Goal: Feedback & Contribution: Contribute content

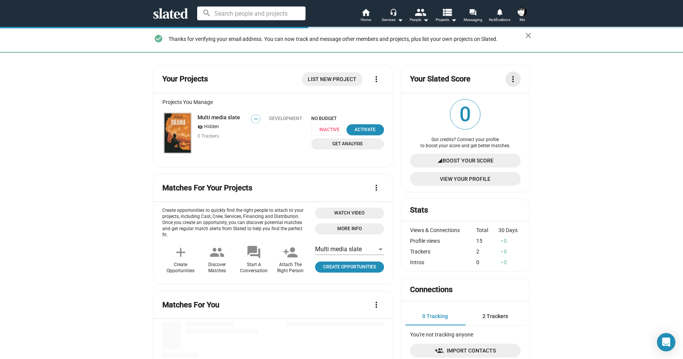
click at [512, 81] on mat-icon "more_vert" at bounding box center [512, 79] width 9 height 9
click at [556, 99] on div at bounding box center [341, 179] width 683 height 359
click at [379, 76] on span "more_vert" at bounding box center [375, 79] width 15 height 9
click at [405, 107] on div at bounding box center [341, 179] width 683 height 359
click at [478, 158] on span "Boost Your Score" at bounding box center [467, 161] width 51 height 14
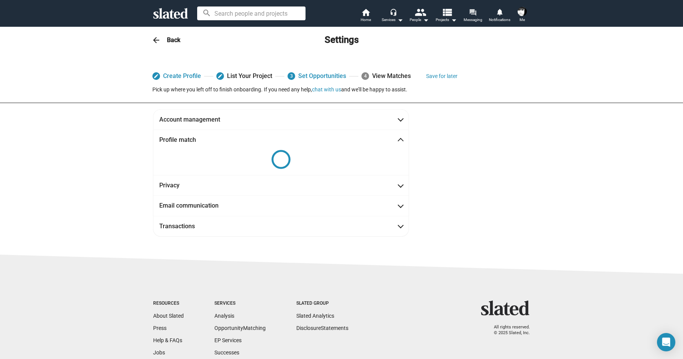
click at [469, 13] on mat-icon "forum" at bounding box center [472, 11] width 7 height 7
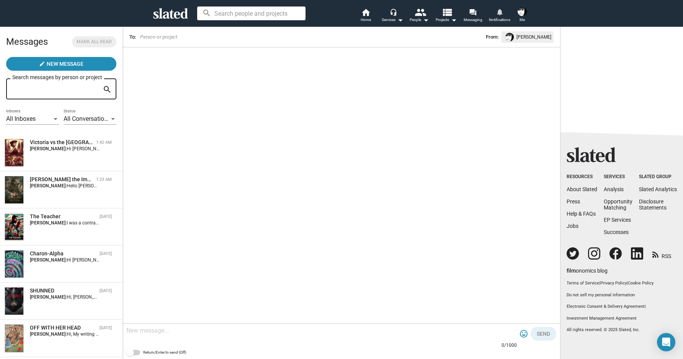
click at [507, 13] on link "notifications Notifications" at bounding box center [499, 16] width 27 height 17
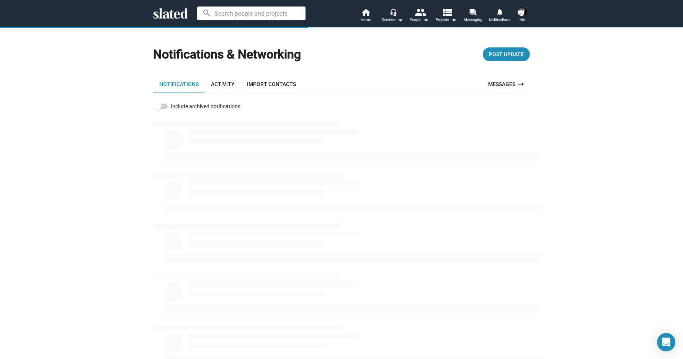
click at [215, 84] on link "Activity" at bounding box center [223, 84] width 36 height 18
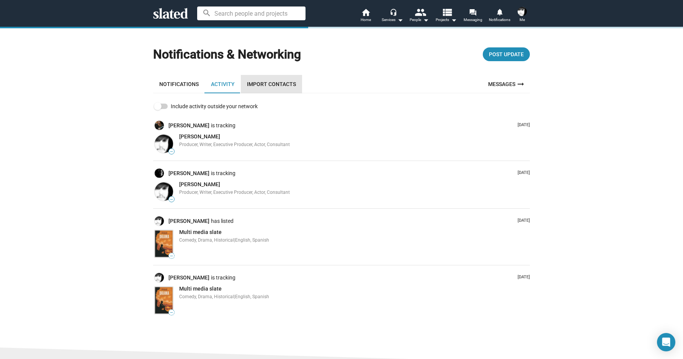
click at [268, 84] on link "Import Contacts" at bounding box center [271, 84] width 61 height 18
click at [176, 85] on link "Notifications" at bounding box center [179, 84] width 52 height 18
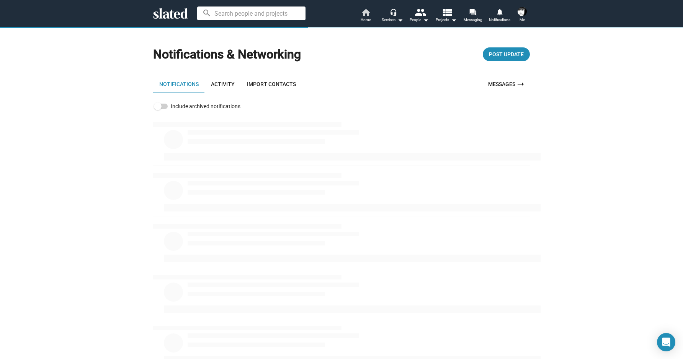
click at [365, 12] on mat-icon "home" at bounding box center [365, 12] width 9 height 9
click at [443, 10] on mat-icon "view_list" at bounding box center [446, 12] width 11 height 11
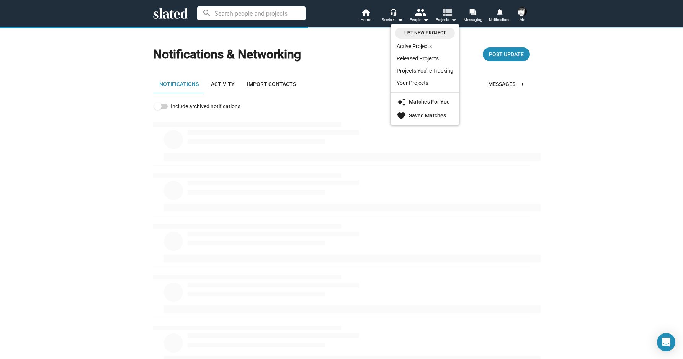
click at [443, 10] on div at bounding box center [341, 179] width 683 height 359
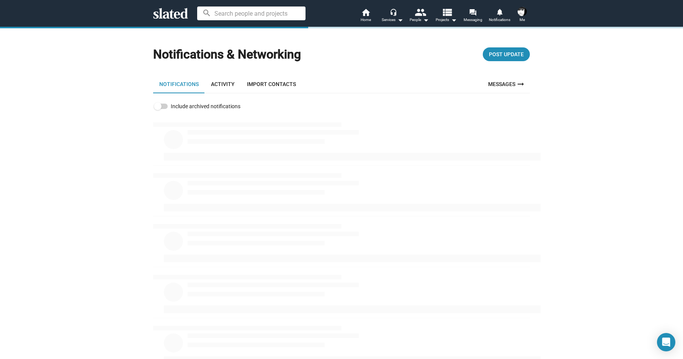
click at [514, 10] on button "Me" at bounding box center [522, 15] width 18 height 20
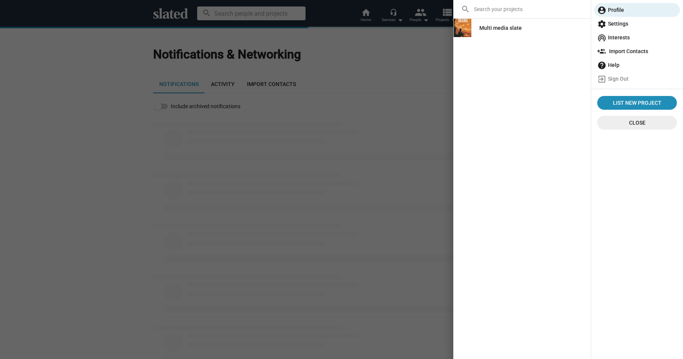
click at [609, 20] on span "settings Settings" at bounding box center [637, 24] width 80 height 14
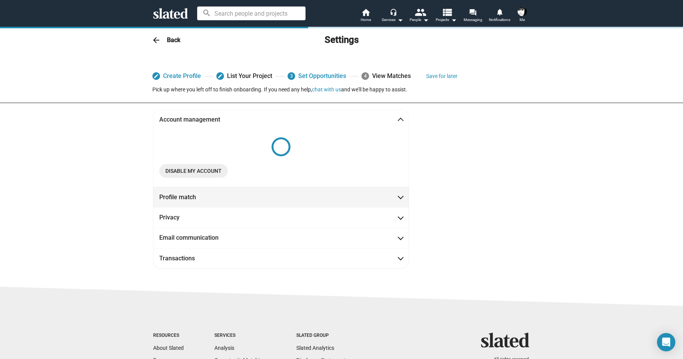
click at [298, 191] on mat-expansion-panel-header "Profile match" at bounding box center [281, 197] width 256 height 20
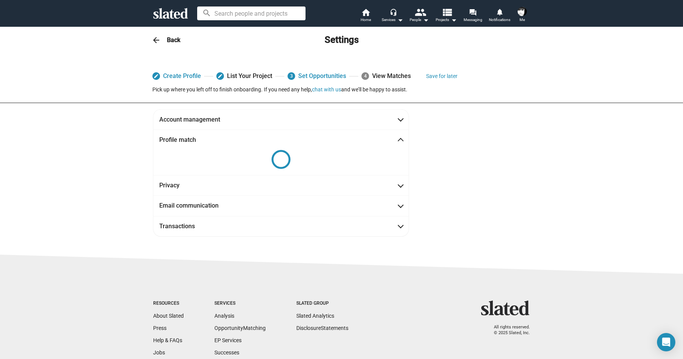
click at [272, 16] on input at bounding box center [251, 14] width 108 height 14
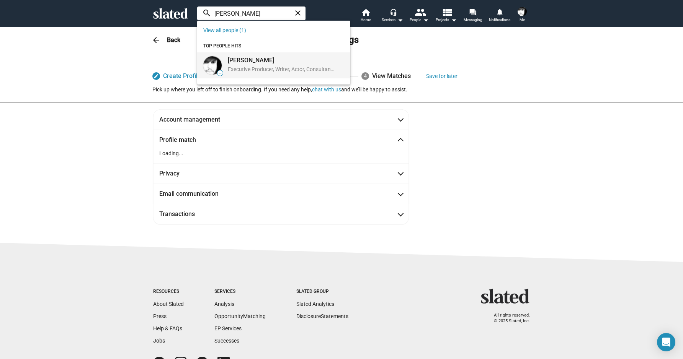
type input "Peter PIet"
click at [244, 66] on div "Executive Producer, Writer, Actor, Consultant, Producer | Santa Cruz, CA, US" at bounding box center [282, 70] width 108 height 8
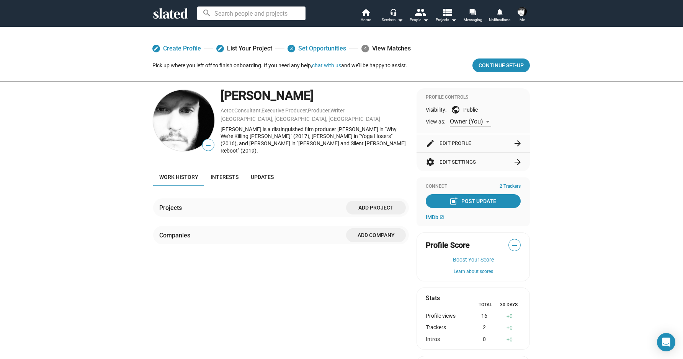
click at [373, 207] on span "Add project" at bounding box center [375, 208] width 47 height 14
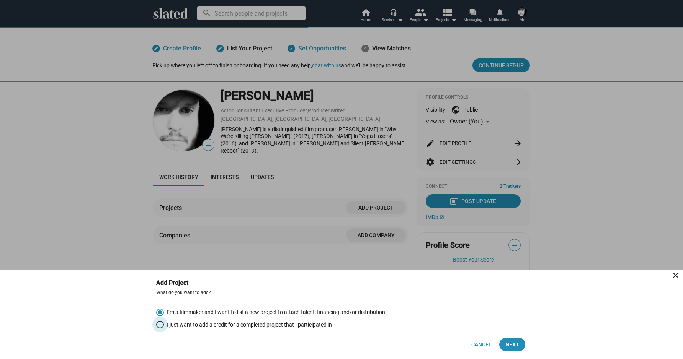
click at [157, 325] on span "Select an option" at bounding box center [160, 325] width 8 height 8
click at [157, 325] on input "I just want to add a credit for a completed project that I participated in" at bounding box center [160, 325] width 8 height 8
radio input "true"
click at [505, 343] on button "Next" at bounding box center [512, 345] width 26 height 14
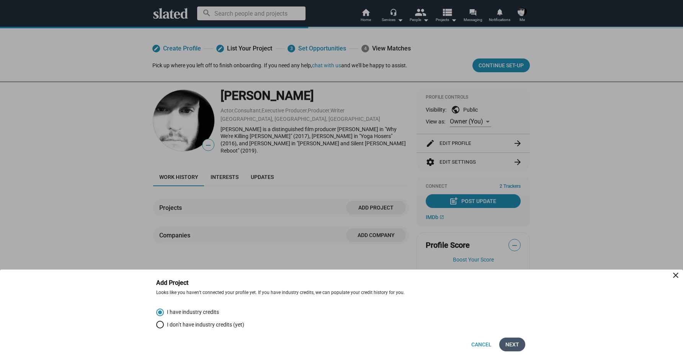
click at [516, 342] on span "Next" at bounding box center [512, 345] width 14 height 14
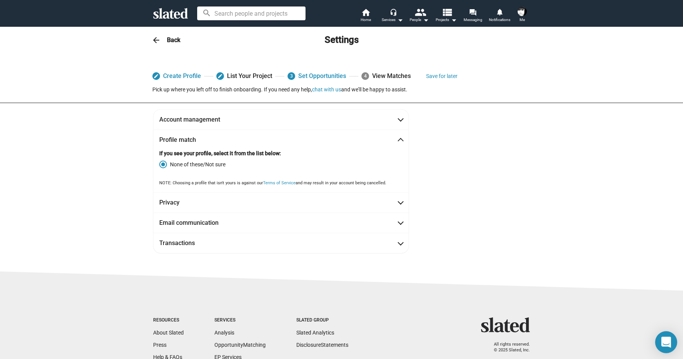
click at [665, 340] on icon "Open Intercom Messenger" at bounding box center [666, 342] width 10 height 11
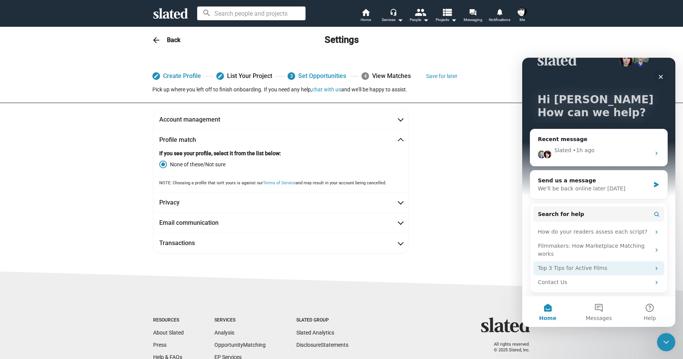
scroll to position [20, 0]
click at [643, 307] on button "Help" at bounding box center [649, 312] width 51 height 31
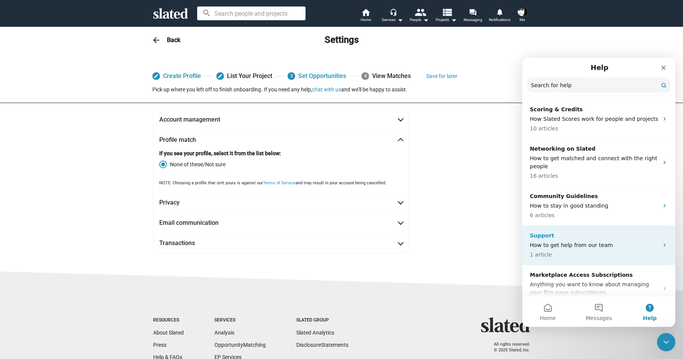
scroll to position [0, 0]
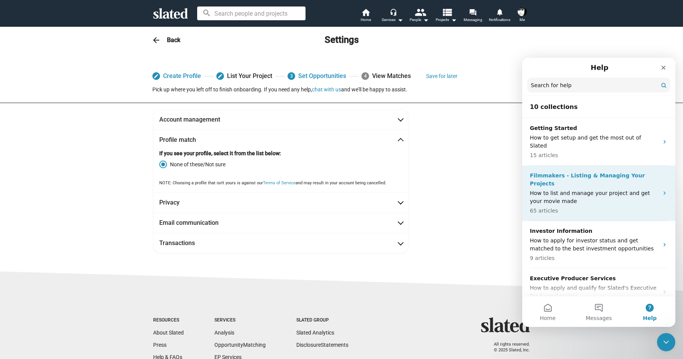
click at [607, 172] on div "Filmmakers - Listing & Managing Your Projects How to list and manage your proje…" at bounding box center [594, 193] width 129 height 43
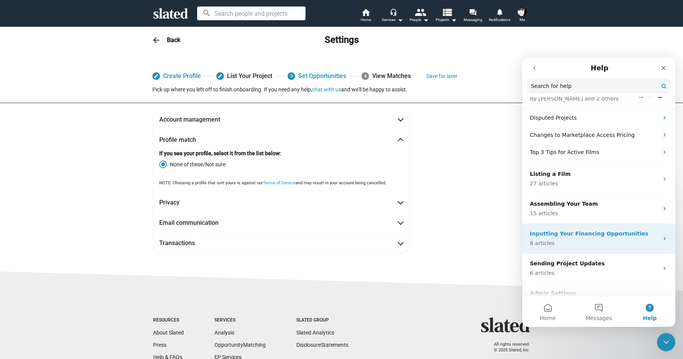
scroll to position [74, 0]
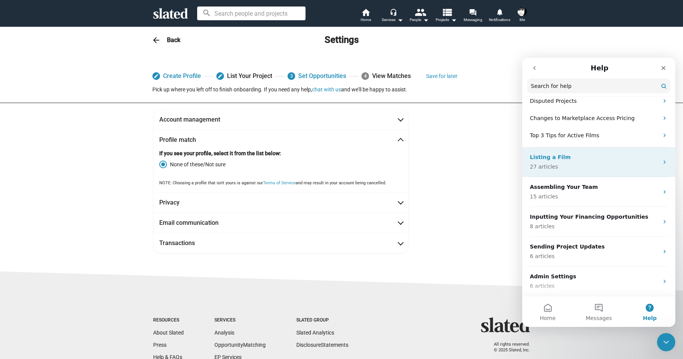
click at [585, 161] on div "Listing a Film 27 articles" at bounding box center [594, 162] width 129 height 18
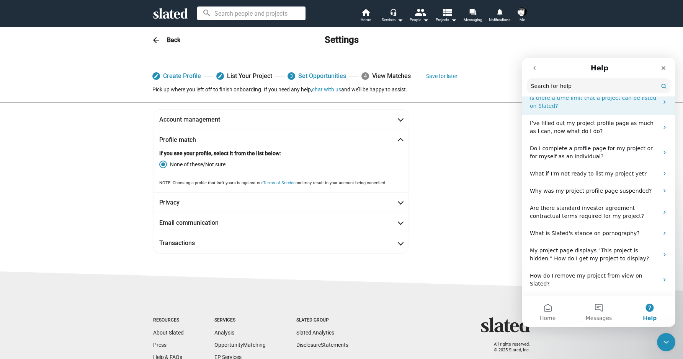
scroll to position [383, 0]
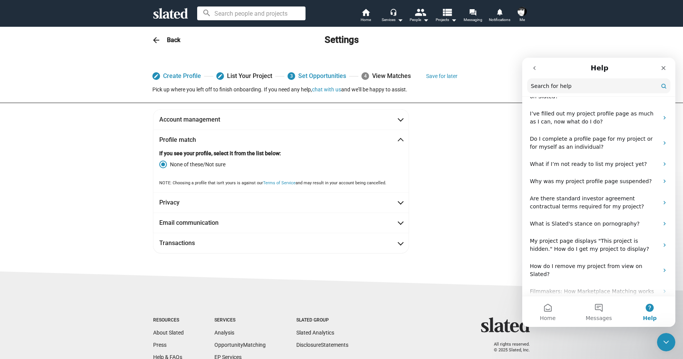
click at [509, 219] on div "Account management [PERSON_NAME] First name [PERSON_NAME] Last name Member sinc…" at bounding box center [341, 181] width 392 height 144
click at [659, 67] on div "Close" at bounding box center [663, 68] width 14 height 14
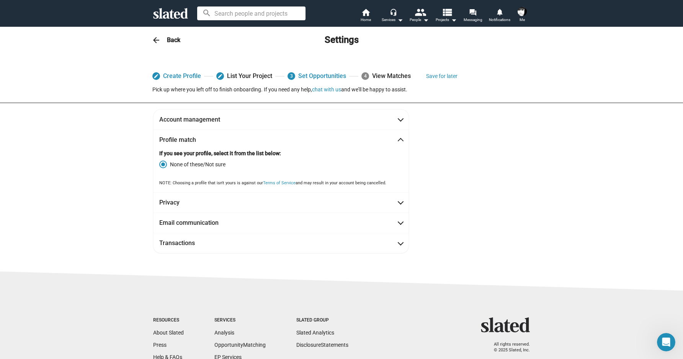
scroll to position [0, 0]
click at [438, 74] on button "Save for later" at bounding box center [441, 76] width 31 height 14
click at [500, 8] on mat-icon "notifications" at bounding box center [499, 11] width 7 height 7
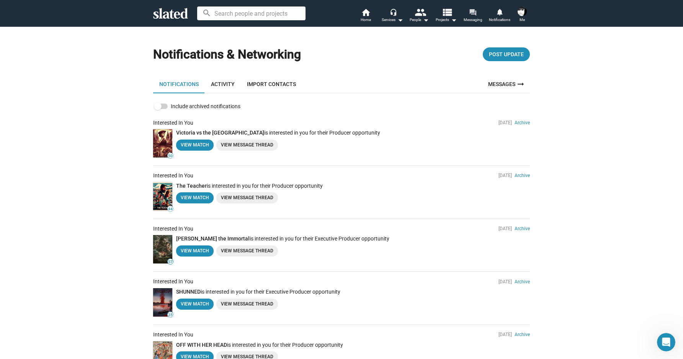
click at [475, 13] on mat-icon "forum" at bounding box center [472, 11] width 7 height 7
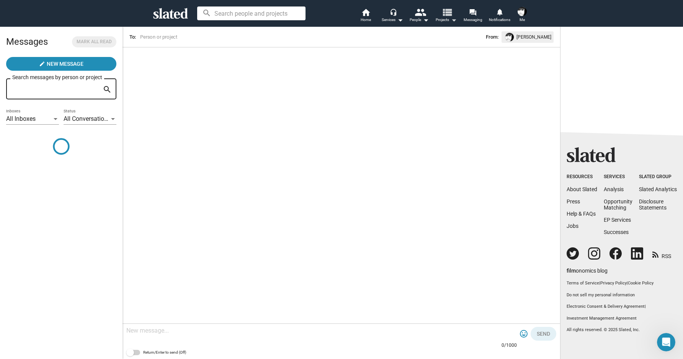
click at [451, 14] on mat-icon "view_list" at bounding box center [446, 12] width 11 height 11
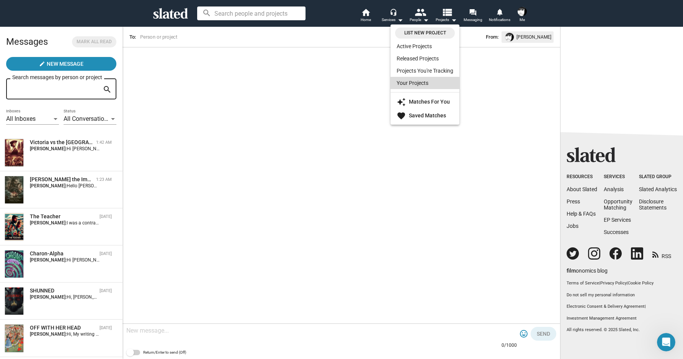
click at [422, 85] on link "Your Projects" at bounding box center [424, 83] width 69 height 12
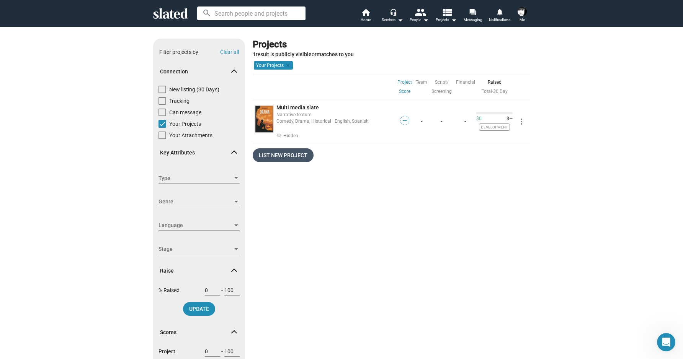
click at [285, 156] on span "List New Project" at bounding box center [283, 155] width 49 height 14
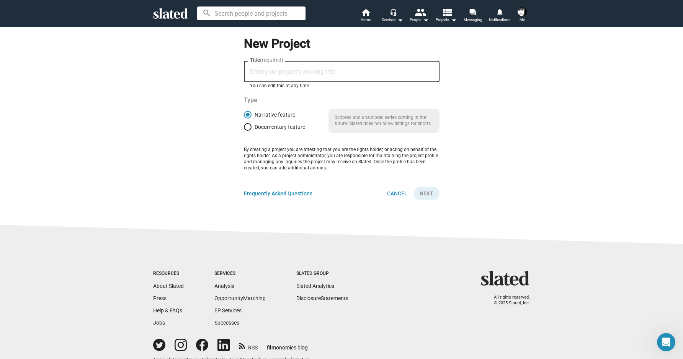
click at [312, 73] on input "Title (required)" at bounding box center [341, 71] width 183 height 7
click at [305, 193] on link "Frequently Asked Questions" at bounding box center [278, 193] width 68 height 7
click at [441, 19] on span "Projects arrow_drop_down" at bounding box center [445, 19] width 21 height 9
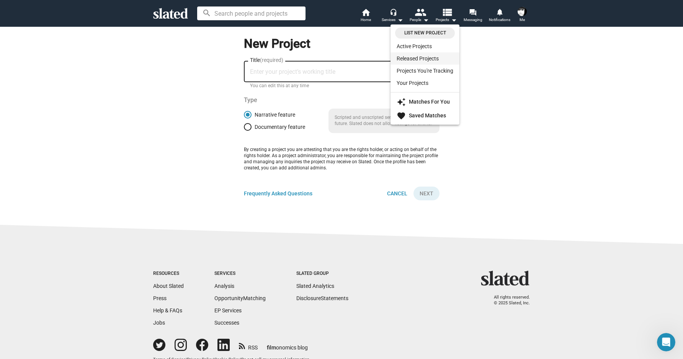
click at [437, 61] on link "Released Projects" at bounding box center [424, 58] width 69 height 12
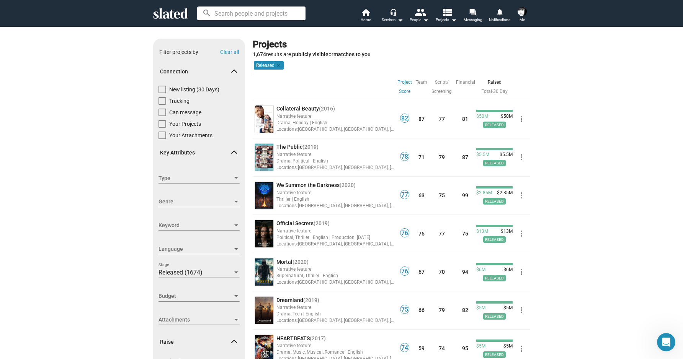
click at [162, 122] on span at bounding box center [162, 124] width 8 height 8
click at [162, 128] on input "Your Projects" at bounding box center [162, 128] width 0 height 0
checkbox input "true"
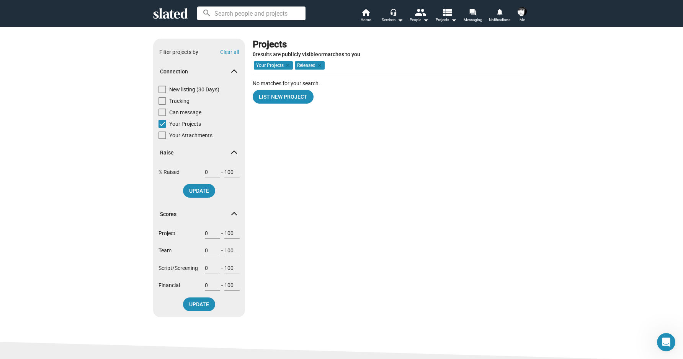
click at [265, 64] on mat-chip "Your Projects clear" at bounding box center [273, 65] width 39 height 8
click at [276, 93] on span "List New Project" at bounding box center [283, 97] width 49 height 14
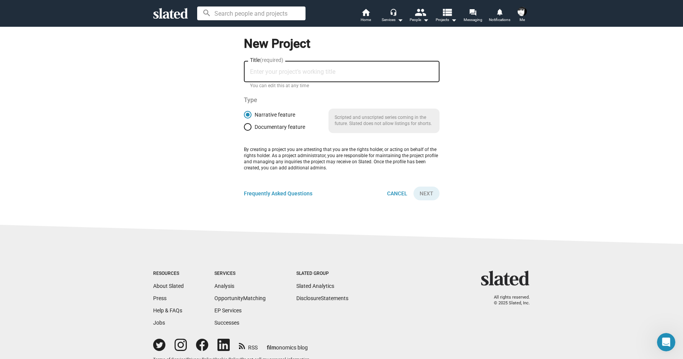
click at [297, 73] on input "Title (required)" at bounding box center [341, 71] width 183 height 7
type input "The Little Hours"
click at [426, 191] on span "Next" at bounding box center [426, 194] width 14 height 14
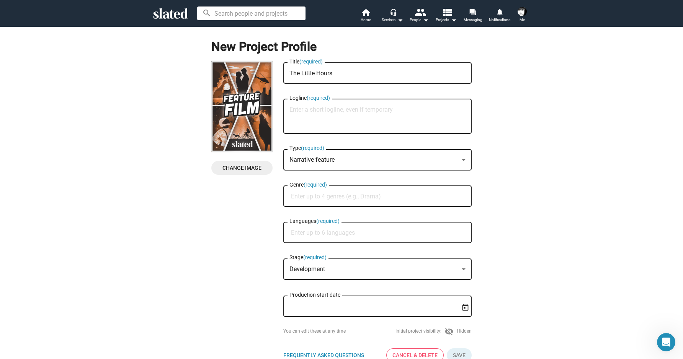
click at [236, 168] on span "Change Image" at bounding box center [241, 168] width 49 height 14
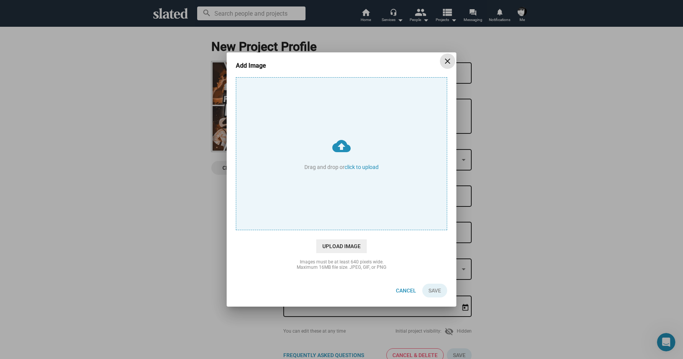
click at [305, 165] on input "cloud_upload Drag and drop or click to upload" at bounding box center [341, 154] width 210 height 152
click at [447, 55] on button "close" at bounding box center [447, 61] width 15 height 15
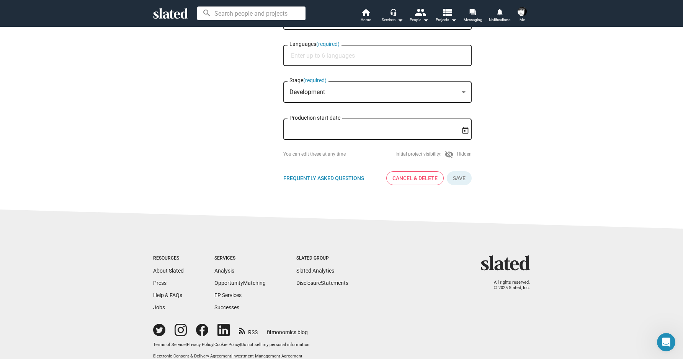
scroll to position [191, 0]
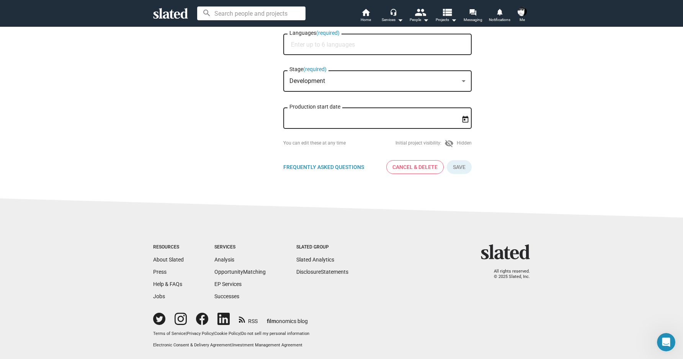
click at [404, 169] on span "Cancel & Delete" at bounding box center [414, 167] width 45 height 13
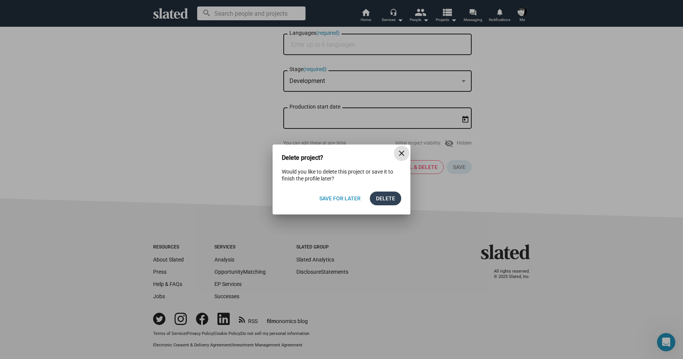
click at [380, 199] on span "Delete" at bounding box center [385, 199] width 19 height 14
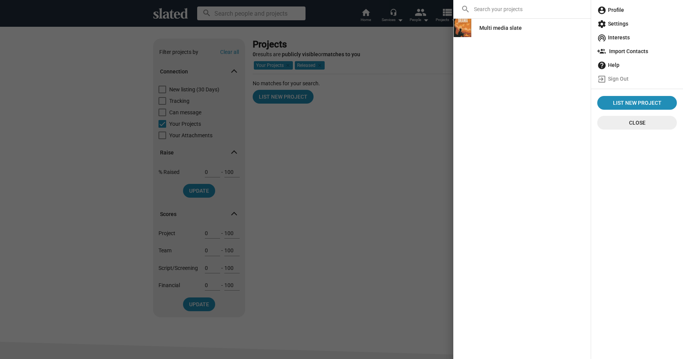
click at [380, 199] on div at bounding box center [341, 179] width 683 height 359
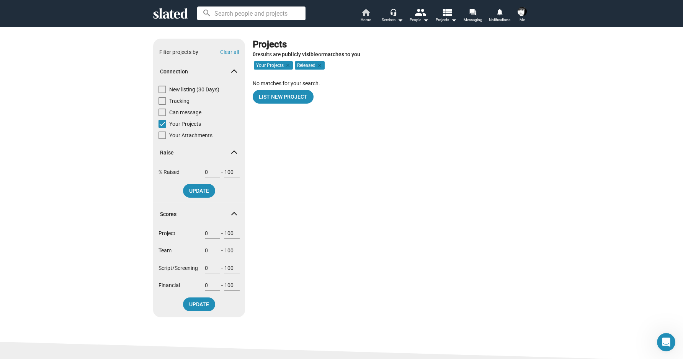
click at [369, 11] on mat-icon "home" at bounding box center [365, 12] width 9 height 9
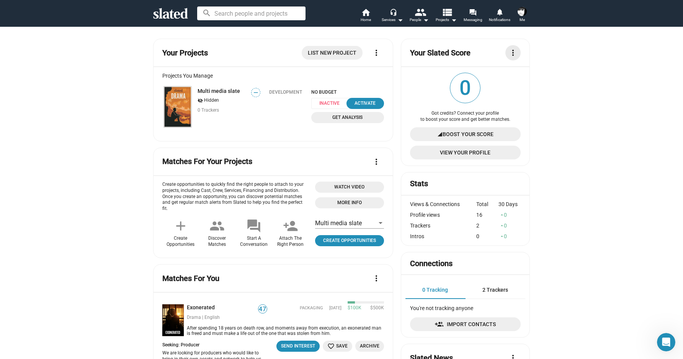
click at [508, 50] on mat-icon "more_vert" at bounding box center [512, 52] width 9 height 9
click at [508, 50] on div at bounding box center [341, 179] width 683 height 359
click at [396, 16] on mat-icon "arrow_drop_down" at bounding box center [399, 19] width 9 height 9
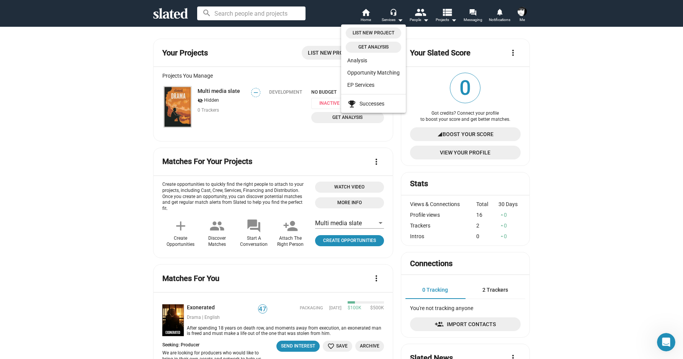
click at [574, 116] on div at bounding box center [341, 179] width 683 height 359
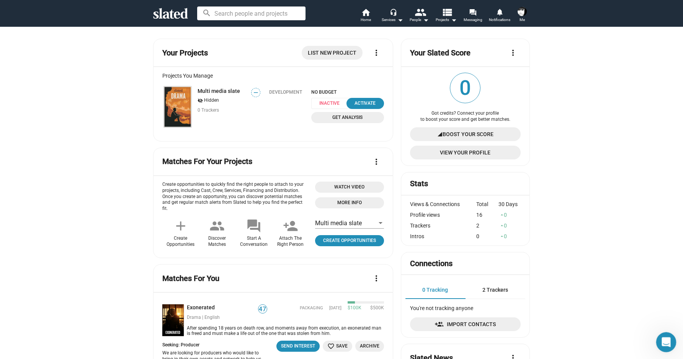
click at [661, 341] on icon "Open Intercom Messenger" at bounding box center [665, 341] width 13 height 13
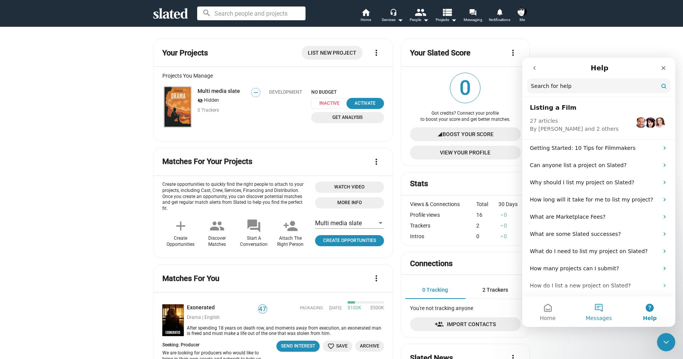
click at [589, 305] on button "Messages" at bounding box center [598, 312] width 51 height 31
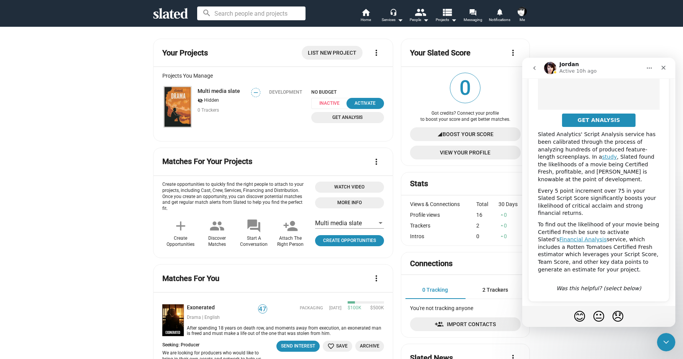
scroll to position [131, 0]
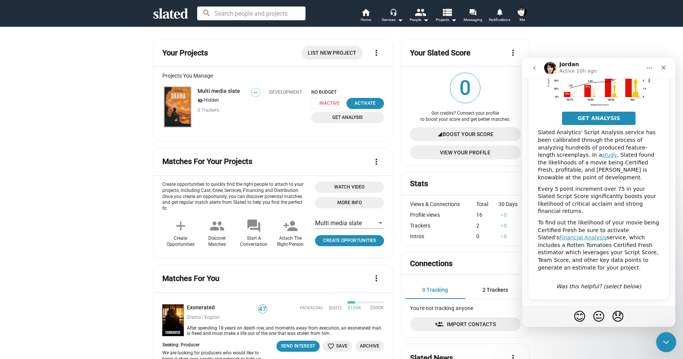
click at [670, 343] on div "Close Intercom Messenger" at bounding box center [664, 341] width 18 height 18
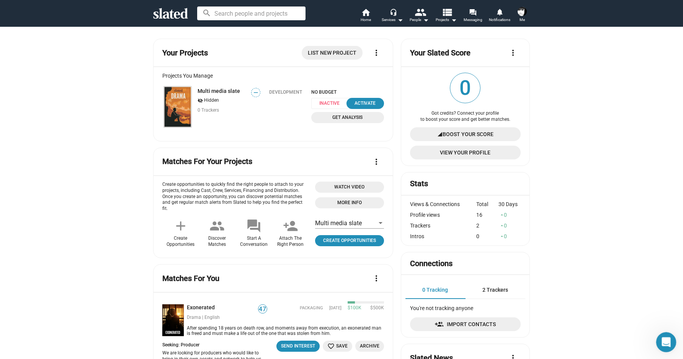
click at [669, 343] on div "Open Intercom Messenger" at bounding box center [664, 341] width 25 height 25
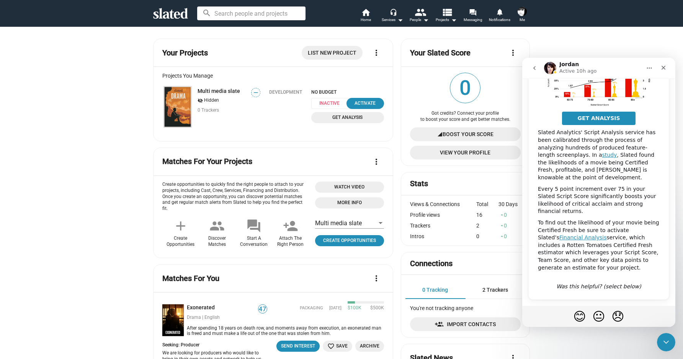
click at [535, 69] on icon "go back" at bounding box center [534, 68] width 2 height 4
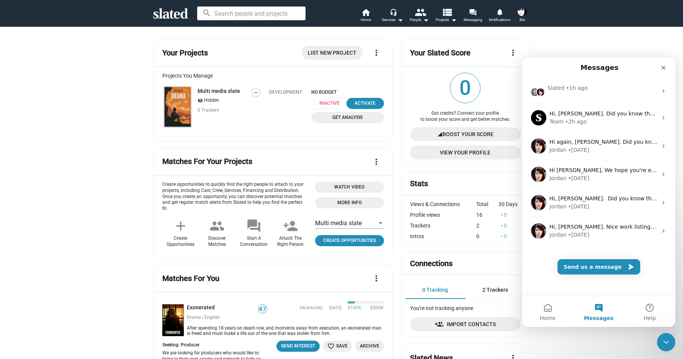
scroll to position [0, 0]
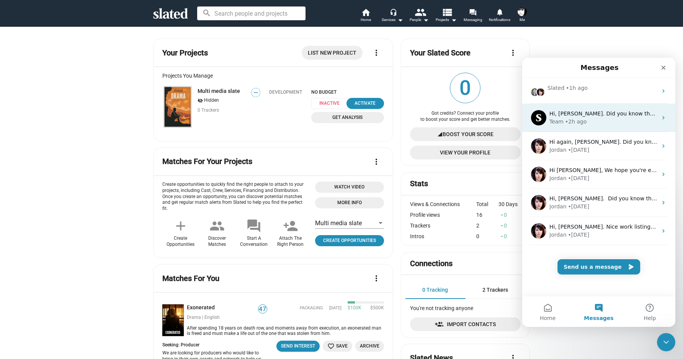
click at [586, 124] on div "Team • 2h ago" at bounding box center [603, 122] width 108 height 8
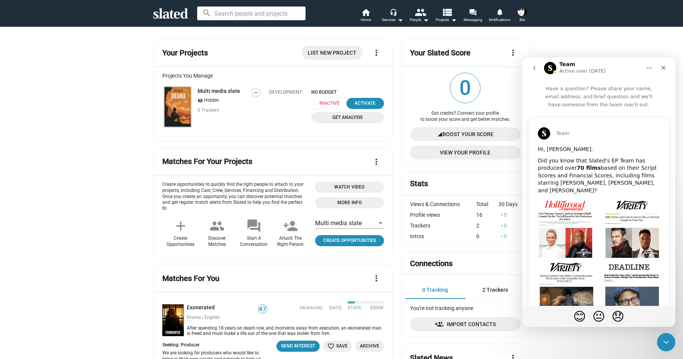
scroll to position [83, 0]
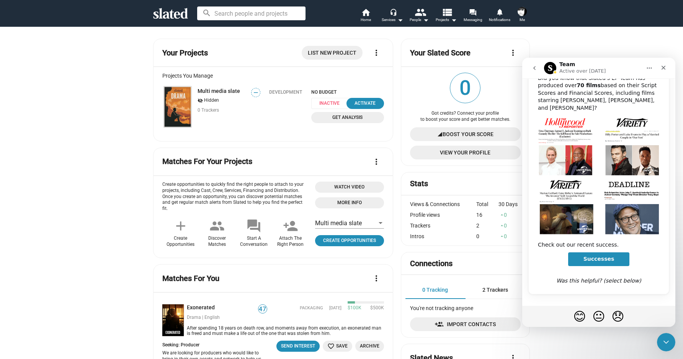
click at [533, 66] on icon "go back" at bounding box center [534, 68] width 6 height 6
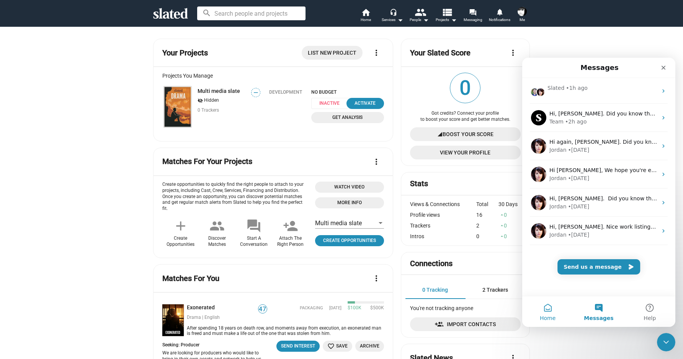
click at [554, 313] on button "Home" at bounding box center [547, 312] width 51 height 31
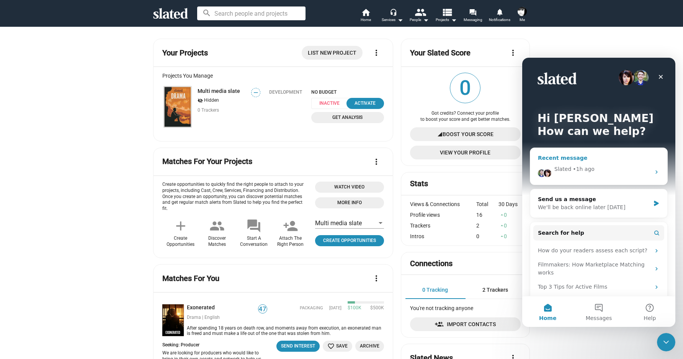
click at [574, 172] on div "• 1h ago" at bounding box center [583, 169] width 22 height 8
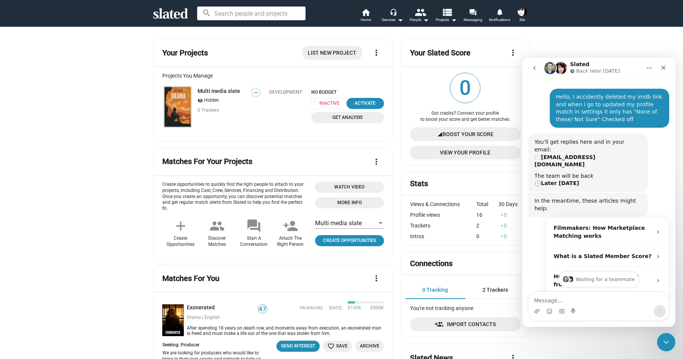
scroll to position [58, 0]
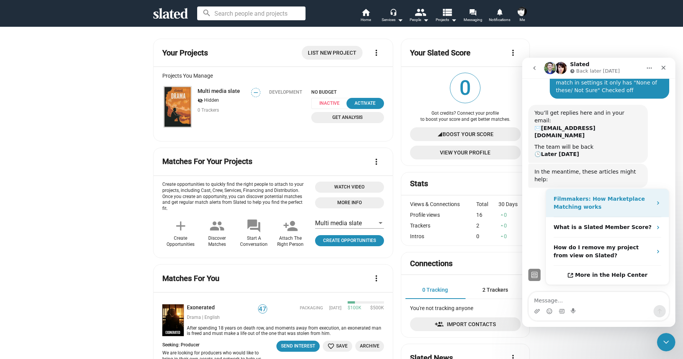
click at [594, 189] on div "Filmmakers: How Marketplace Matching works" at bounding box center [607, 203] width 123 height 28
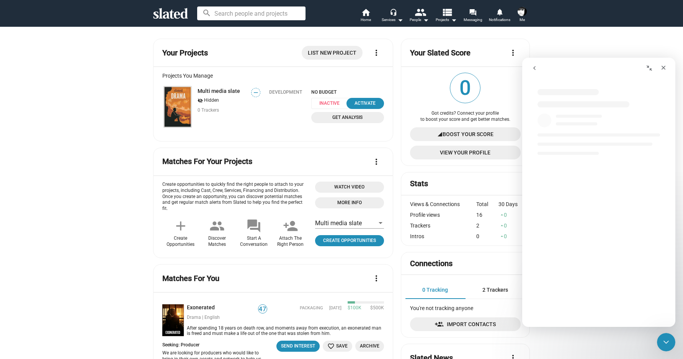
scroll to position [0, 0]
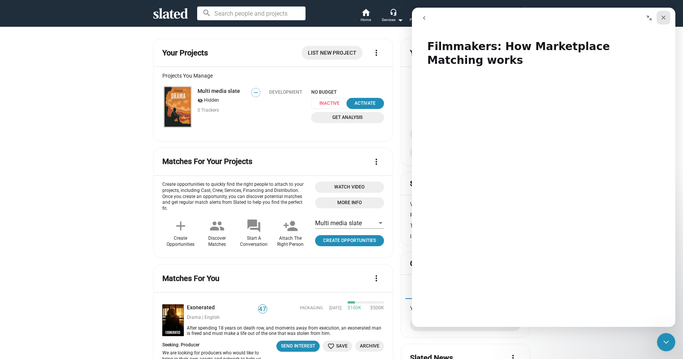
click at [662, 18] on icon "Close" at bounding box center [663, 18] width 4 height 4
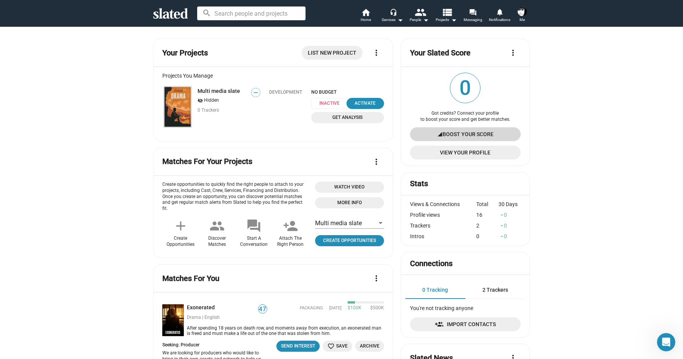
click at [470, 132] on span "Boost Your Score" at bounding box center [467, 134] width 51 height 14
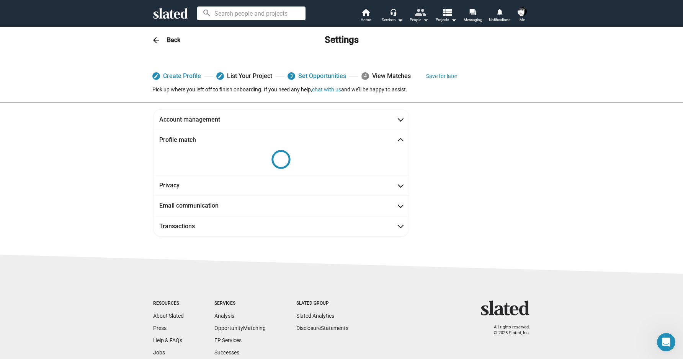
click at [424, 15] on mat-icon "people" at bounding box center [419, 12] width 11 height 11
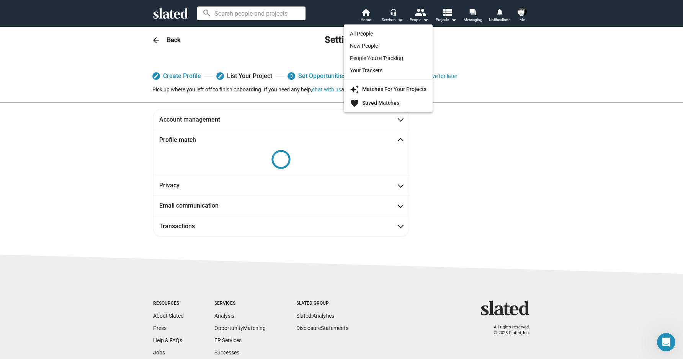
click at [403, 11] on div at bounding box center [341, 179] width 683 height 359
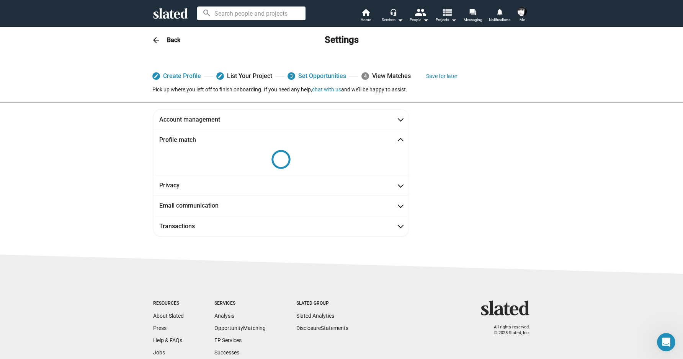
click at [447, 11] on mat-icon "view_list" at bounding box center [446, 12] width 11 height 11
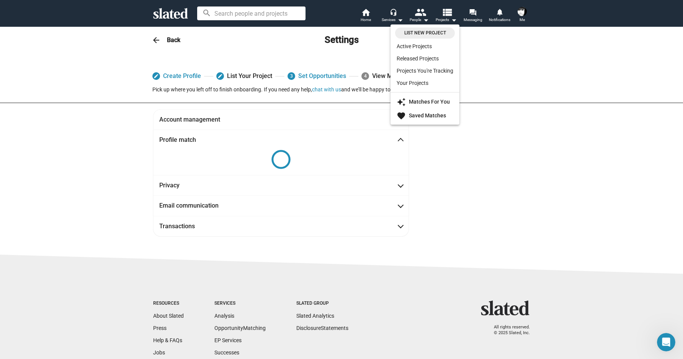
click at [501, 16] on div at bounding box center [341, 179] width 683 height 359
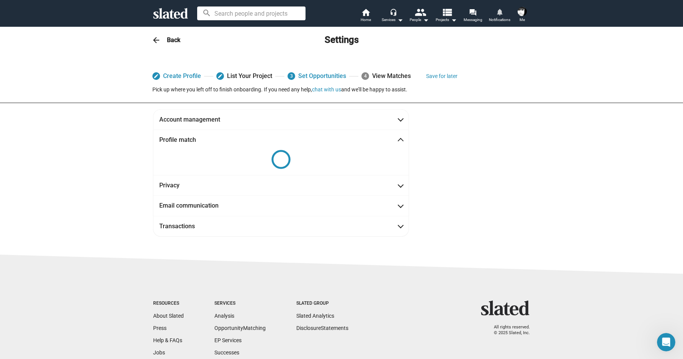
click at [501, 16] on span "Notifications" at bounding box center [499, 19] width 21 height 9
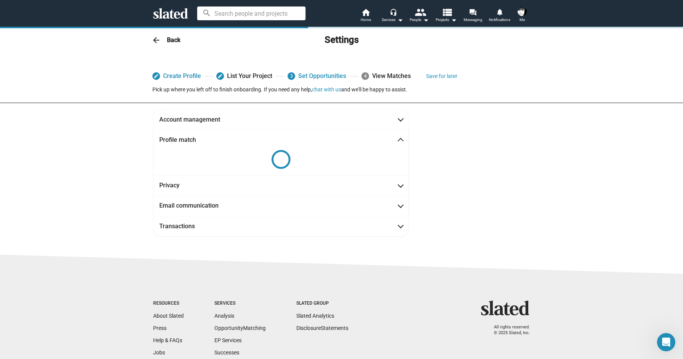
click at [522, 8] on img at bounding box center [521, 11] width 9 height 9
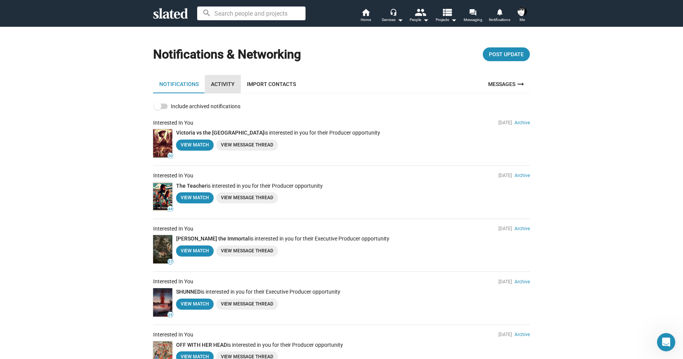
click at [215, 78] on link "Activity" at bounding box center [223, 84] width 36 height 18
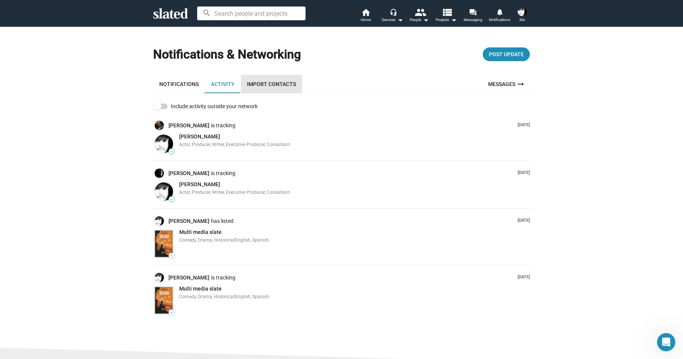
click at [253, 79] on link "Import Contacts" at bounding box center [271, 84] width 61 height 18
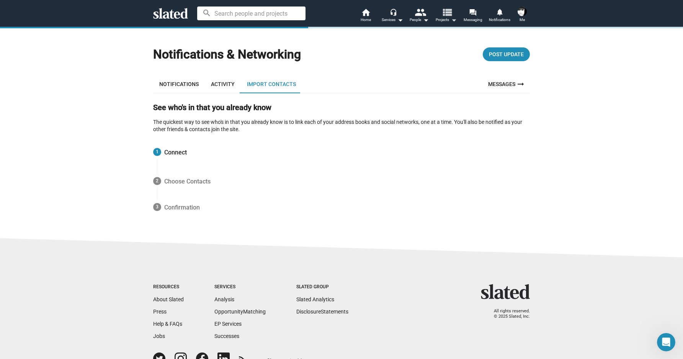
click at [448, 9] on mat-icon "view_list" at bounding box center [446, 12] width 11 height 11
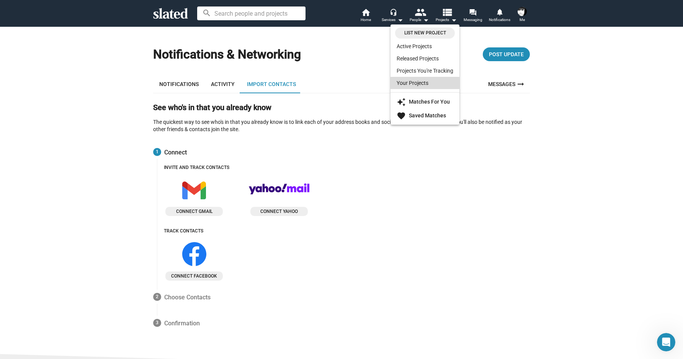
click at [425, 80] on link "Your Projects" at bounding box center [424, 83] width 69 height 12
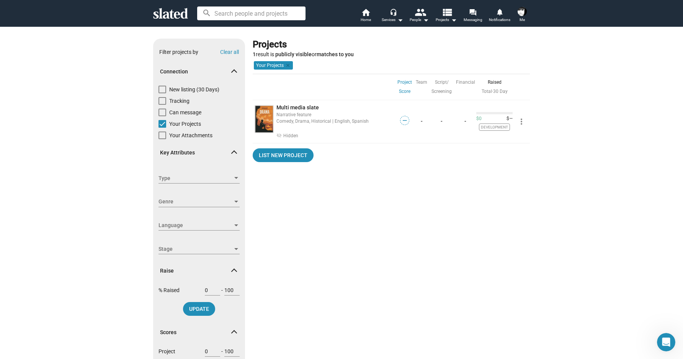
click at [444, 27] on div "Show filters Filter projects by Clear all Connection New listing (30 Days) Trac…" at bounding box center [341, 243] width 683 height 434
click at [445, 17] on mat-icon "view_list" at bounding box center [446, 12] width 11 height 11
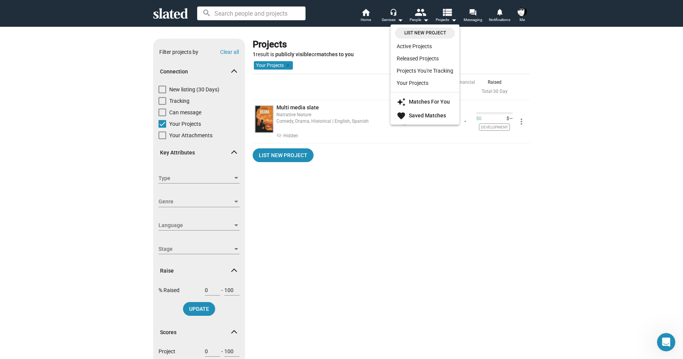
click at [372, 181] on div at bounding box center [341, 179] width 683 height 359
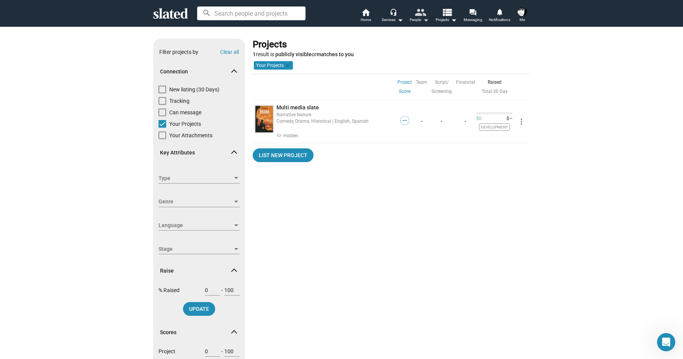
click at [424, 8] on mat-icon "people" at bounding box center [419, 12] width 11 height 11
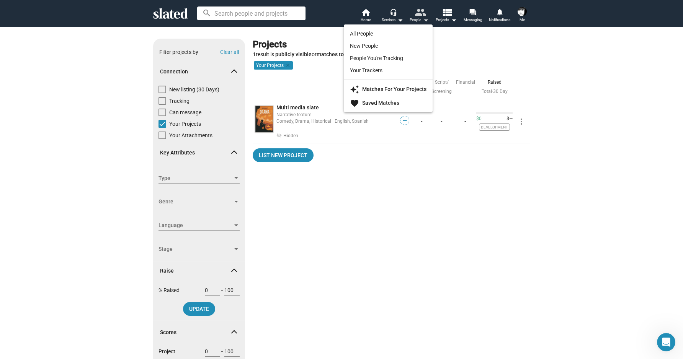
click at [424, 8] on div at bounding box center [341, 179] width 683 height 359
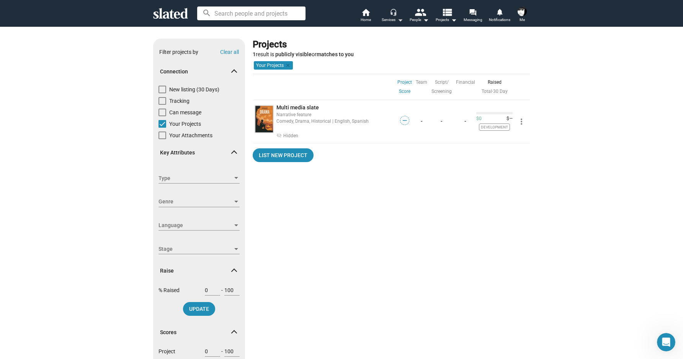
click at [392, 8] on button "headset_mic Services arrow_drop_down" at bounding box center [392, 16] width 27 height 17
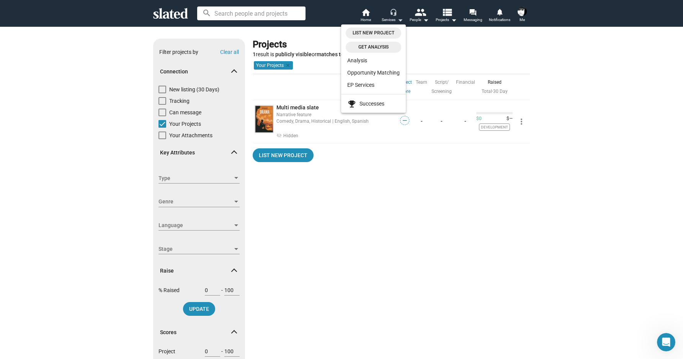
click at [392, 8] on div at bounding box center [341, 179] width 683 height 359
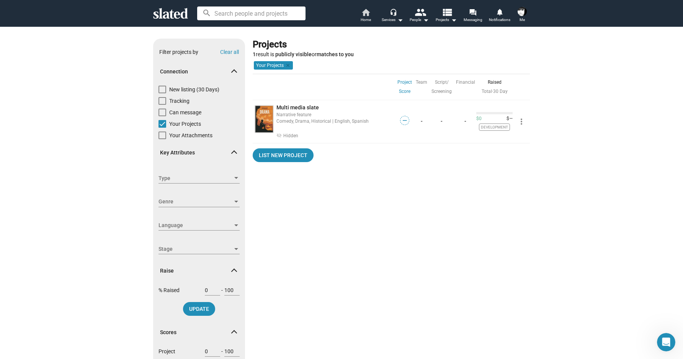
click at [374, 8] on link "home Home" at bounding box center [365, 16] width 27 height 17
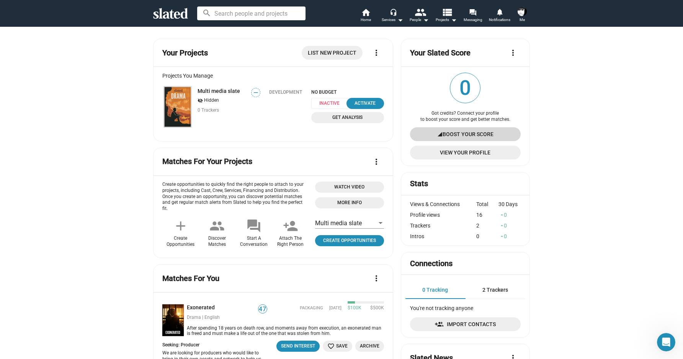
click at [463, 135] on span "Boost Your Score" at bounding box center [467, 134] width 51 height 14
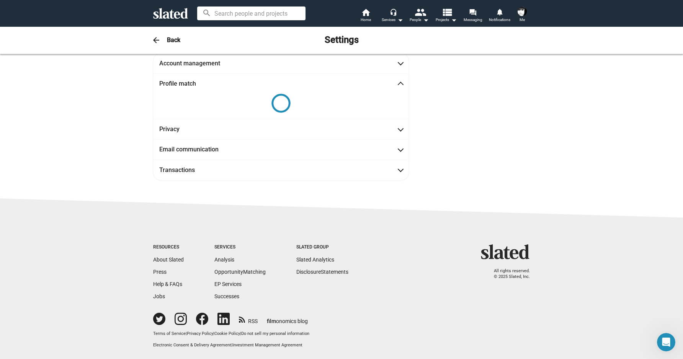
scroll to position [57, 0]
click at [173, 38] on h3 "Back" at bounding box center [173, 40] width 13 height 8
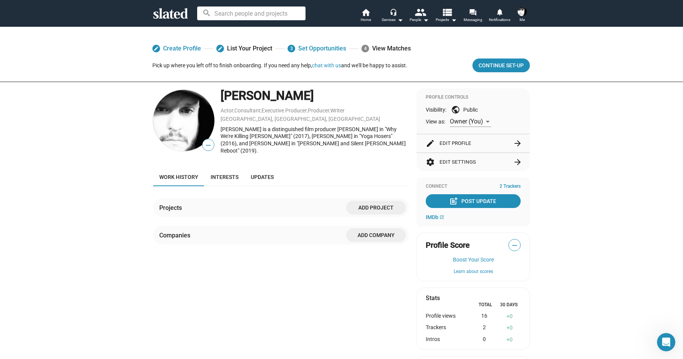
click at [178, 174] on span "Work history" at bounding box center [178, 177] width 39 height 6
click at [376, 207] on span "Add project" at bounding box center [375, 208] width 47 height 14
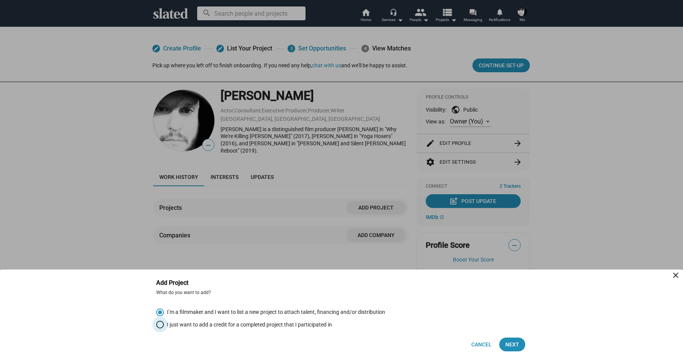
click at [164, 326] on span "I just want to add a credit for a completed project that I participated in" at bounding box center [248, 324] width 168 height 7
click at [164, 326] on input "I just want to add a credit for a completed project that I participated in" at bounding box center [160, 325] width 8 height 8
radio input "true"
click at [513, 343] on span "Next" at bounding box center [512, 345] width 14 height 14
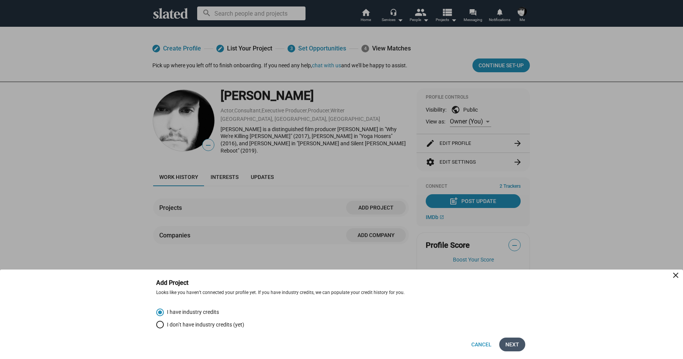
click at [501, 345] on button "Next" at bounding box center [512, 345] width 26 height 14
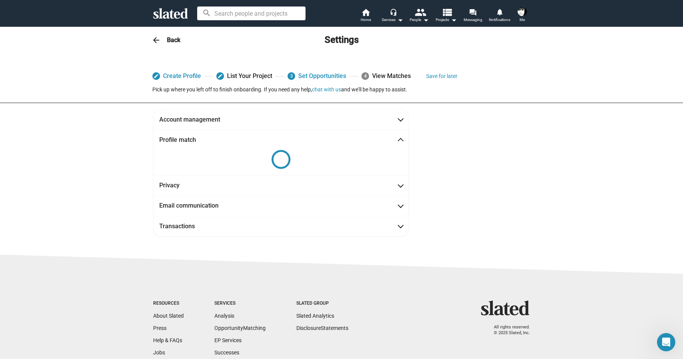
click at [521, 10] on img at bounding box center [521, 11] width 9 height 9
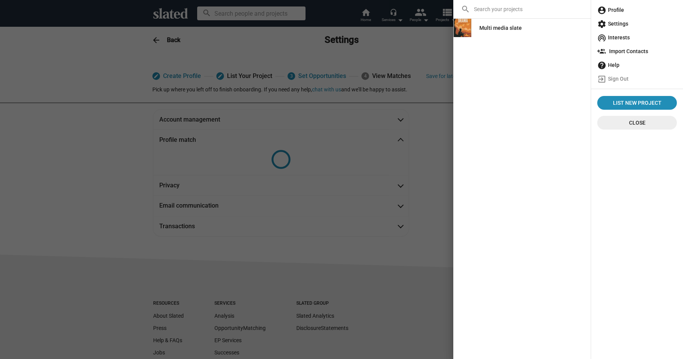
click at [413, 16] on div at bounding box center [341, 179] width 683 height 359
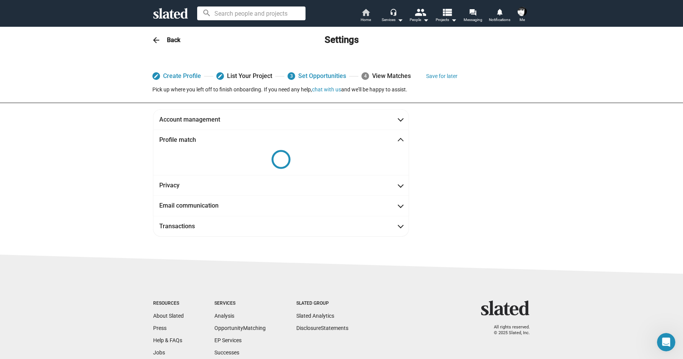
click at [372, 13] on link "home Home" at bounding box center [365, 16] width 27 height 17
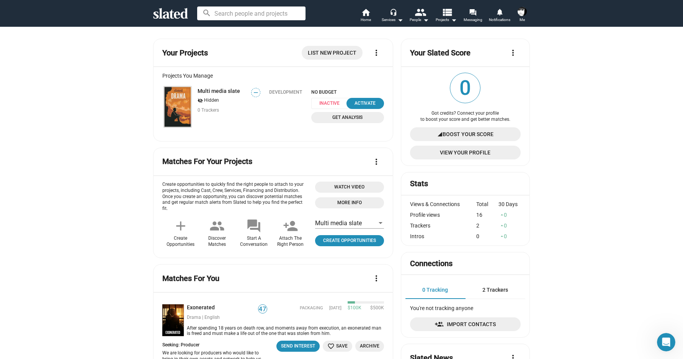
click at [518, 8] on span at bounding box center [522, 11] width 12 height 12
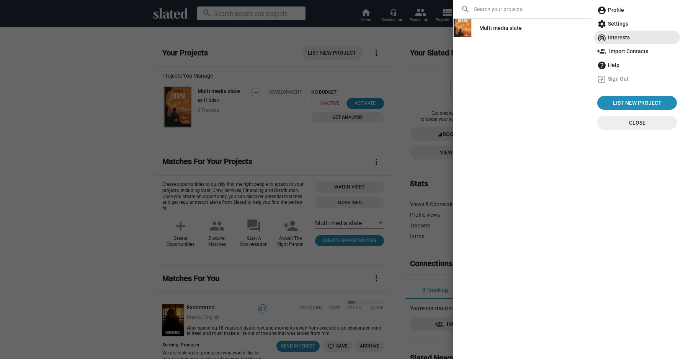
click at [605, 32] on span "wifi_tethering Interests" at bounding box center [637, 38] width 80 height 14
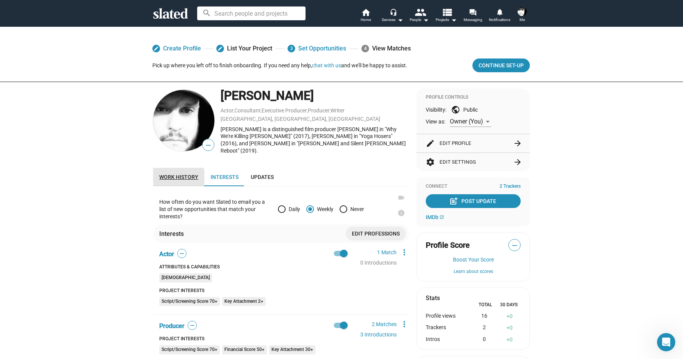
click at [160, 174] on span "Work history" at bounding box center [178, 177] width 39 height 6
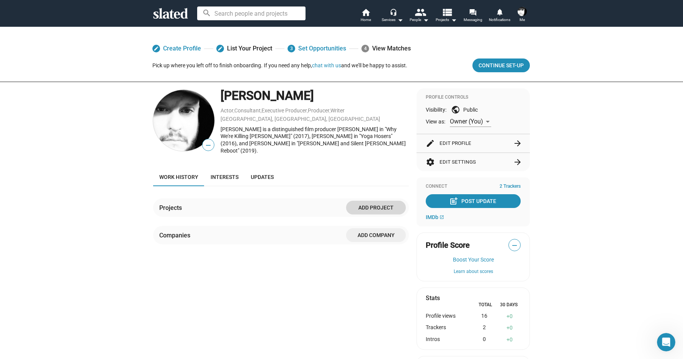
click at [367, 205] on span "Add project" at bounding box center [375, 208] width 47 height 14
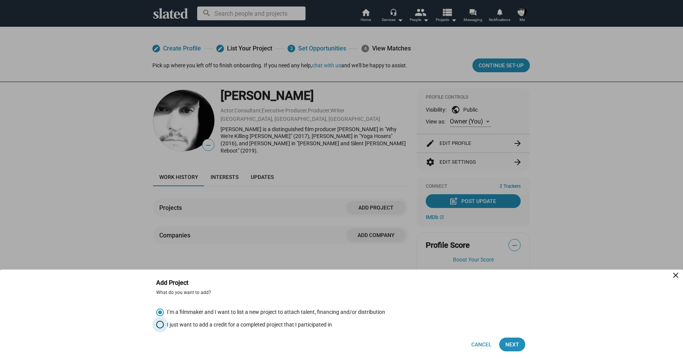
click at [160, 323] on span "Select an option" at bounding box center [160, 325] width 8 height 8
click at [160, 323] on input "I just want to add a credit for a completed project that I participated in" at bounding box center [160, 325] width 8 height 8
radio input "true"
click at [498, 343] on div "Cancel" at bounding box center [482, 345] width 34 height 14
click at [505, 344] on span "Next" at bounding box center [512, 345] width 14 height 14
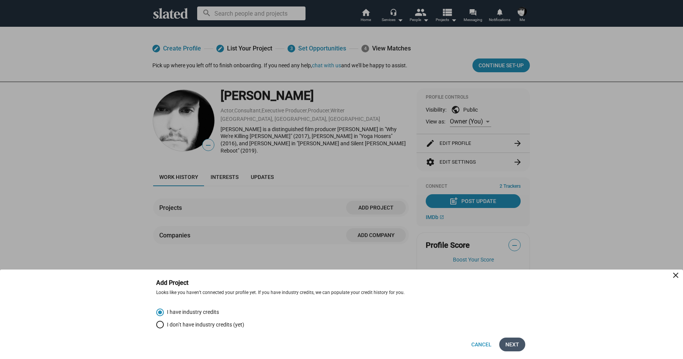
click at [517, 345] on span "Next" at bounding box center [512, 345] width 14 height 14
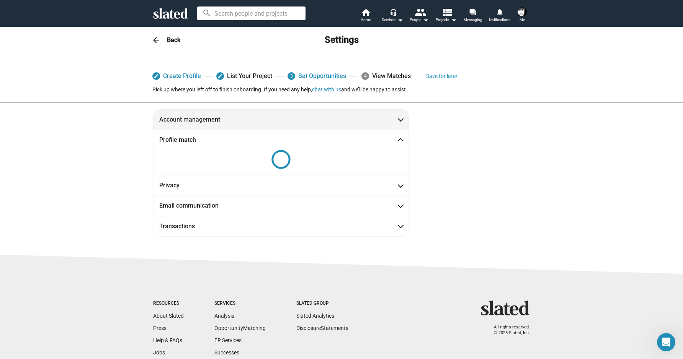
click at [392, 116] on span "Account management" at bounding box center [280, 120] width 243 height 8
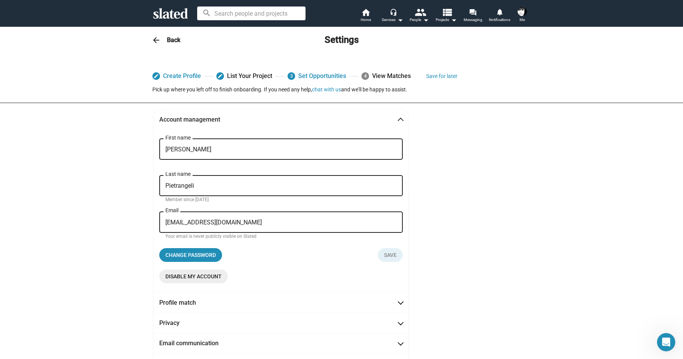
click at [162, 150] on div "[PERSON_NAME] First name" at bounding box center [280, 148] width 243 height 23
click at [165, 150] on input "[PERSON_NAME]" at bounding box center [280, 149] width 231 height 7
click at [473, 177] on div "Account management [PERSON_NAME] First name [PERSON_NAME] Last name Member sinc…" at bounding box center [341, 241] width 392 height 265
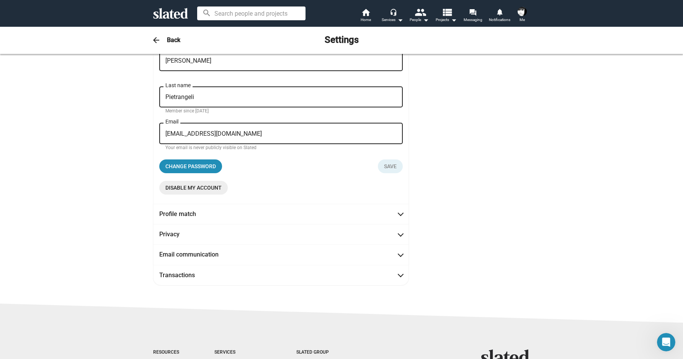
scroll to position [107, 0]
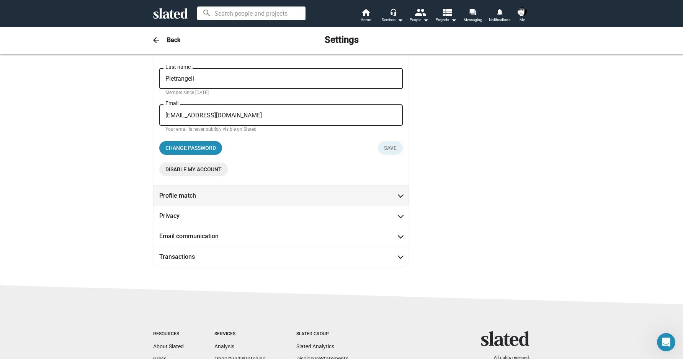
click at [398, 195] on span at bounding box center [400, 195] width 4 height 8
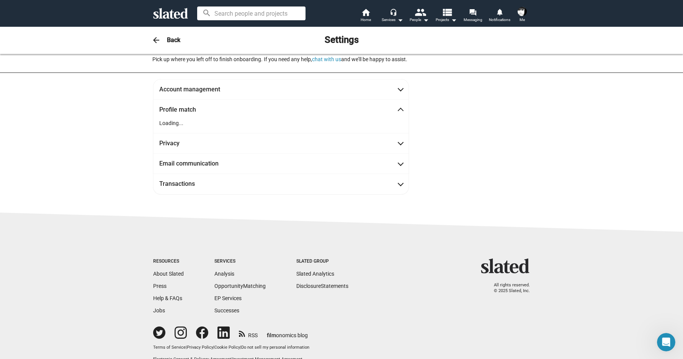
scroll to position [0, 0]
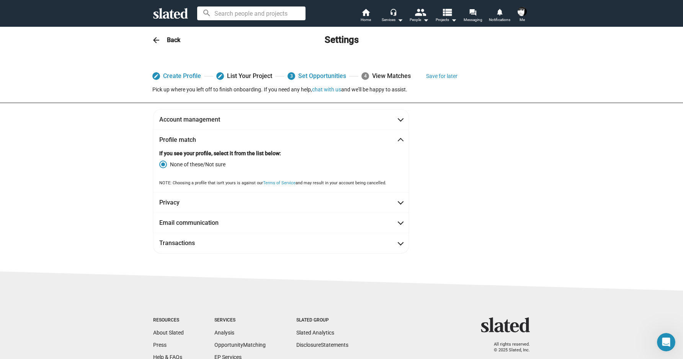
click at [398, 141] on span at bounding box center [400, 141] width 4 height 8
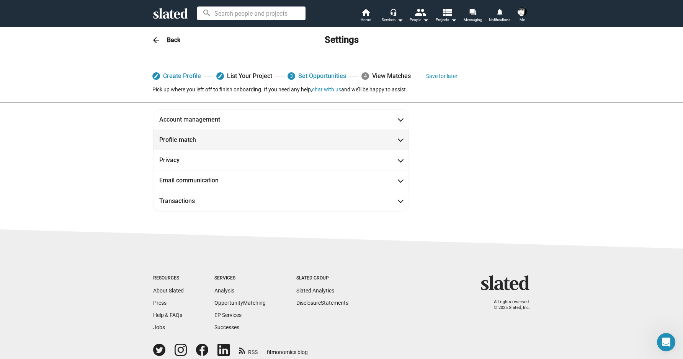
click at [398, 141] on span at bounding box center [400, 139] width 4 height 8
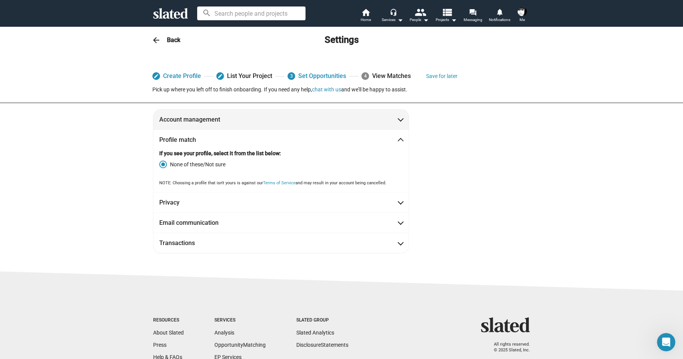
click at [399, 122] on mat-expansion-panel-header "Account management" at bounding box center [281, 119] width 256 height 20
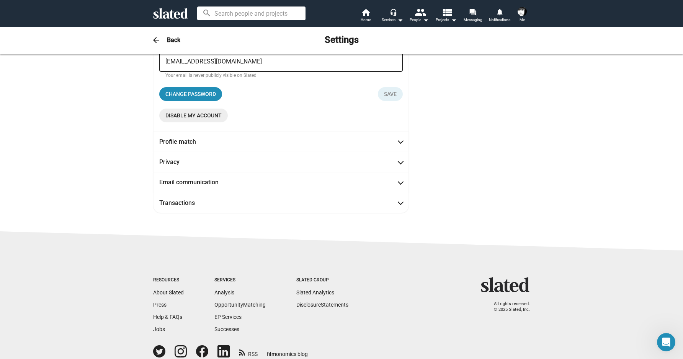
scroll to position [188, 0]
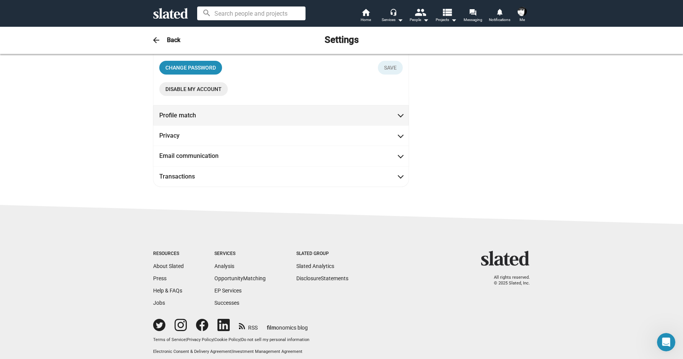
click at [402, 119] on mat-expansion-panel-header "Profile match" at bounding box center [281, 115] width 256 height 20
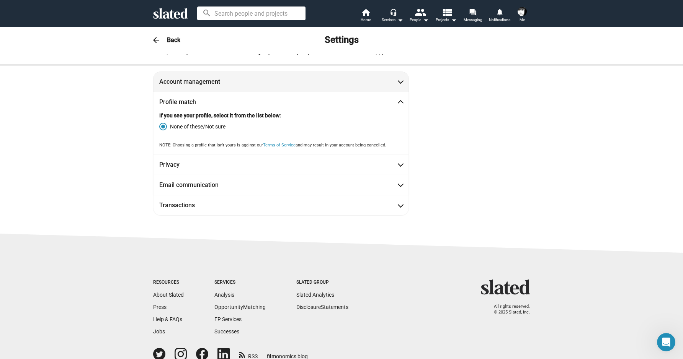
scroll to position [0, 0]
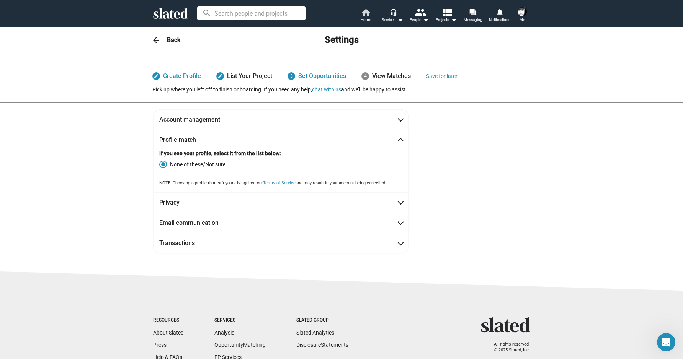
click at [372, 16] on link "home Home" at bounding box center [365, 16] width 27 height 17
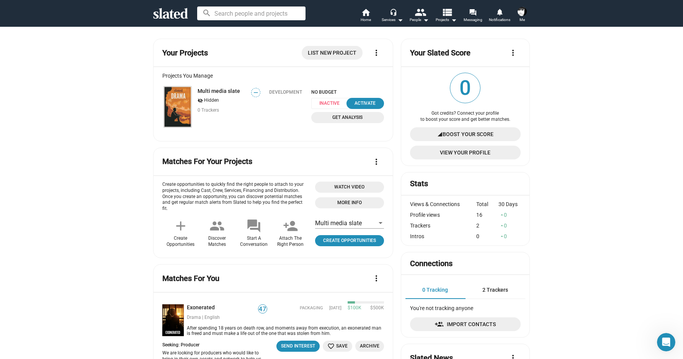
click at [492, 133] on span "signal_cellular_4_bar Boost Your Score" at bounding box center [465, 134] width 98 height 14
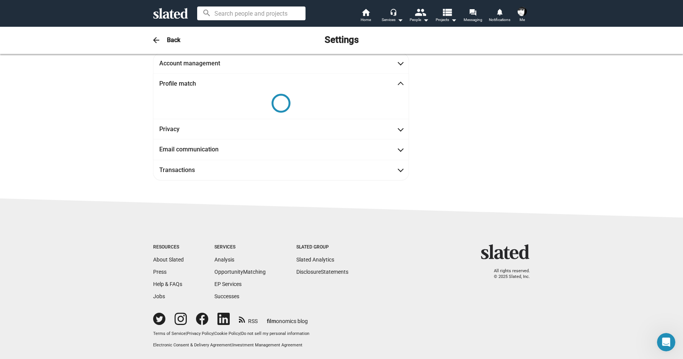
scroll to position [57, 0]
